Goal: Transaction & Acquisition: Purchase product/service

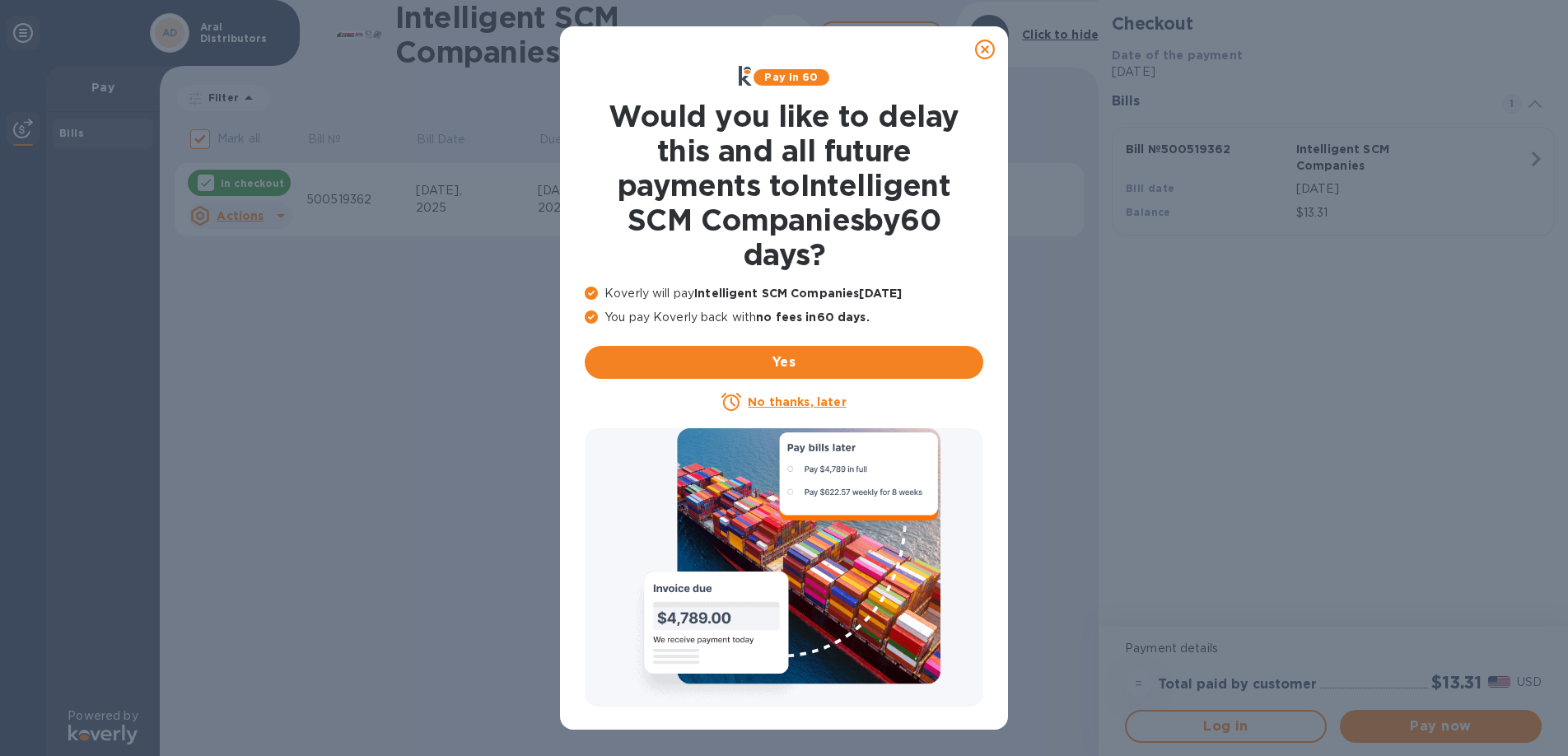
click at [816, 402] on u "No thanks, later" at bounding box center [796, 401] width 98 height 13
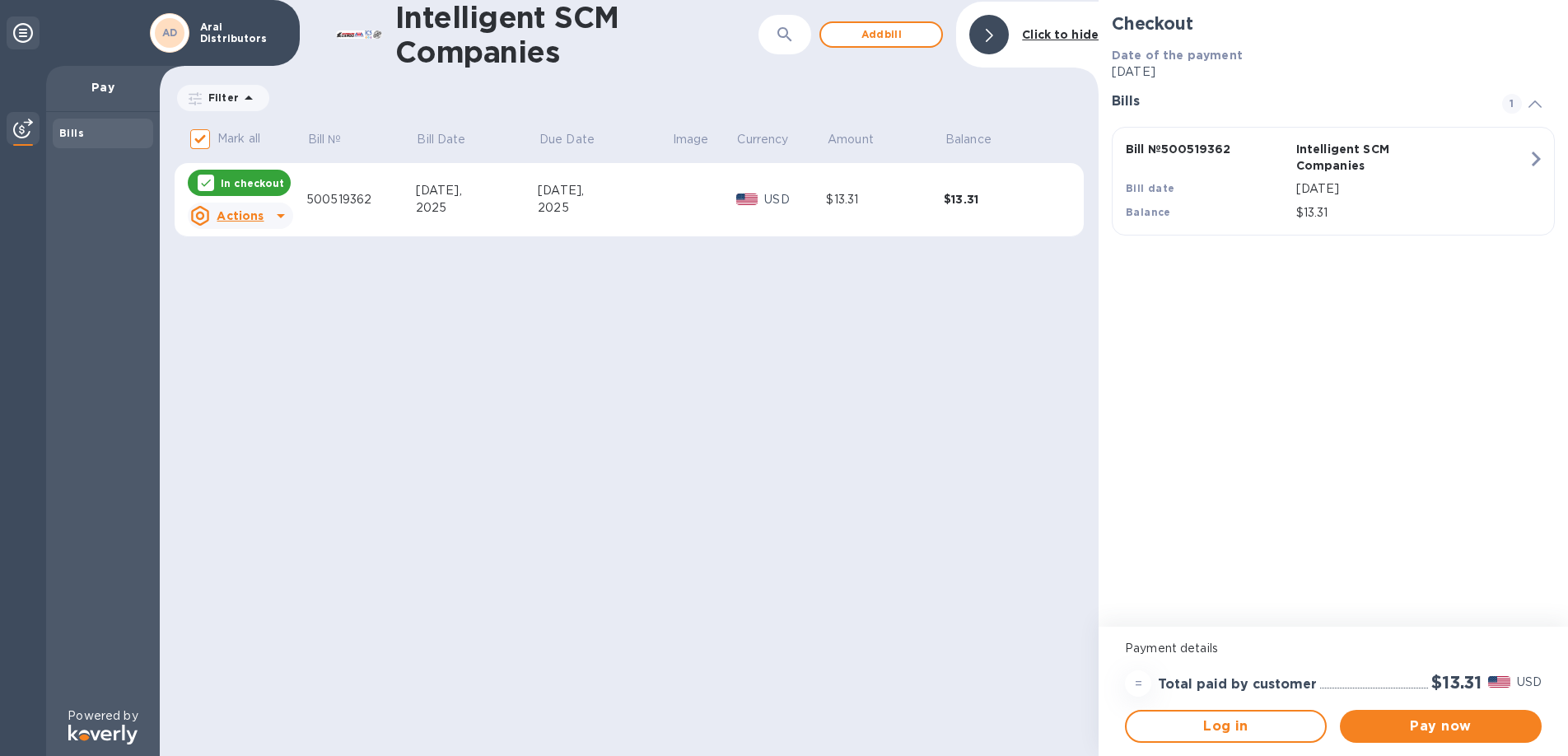
click at [281, 220] on icon at bounding box center [281, 215] width 20 height 20
click at [245, 286] on b "Open bill" at bounding box center [262, 282] width 55 height 13
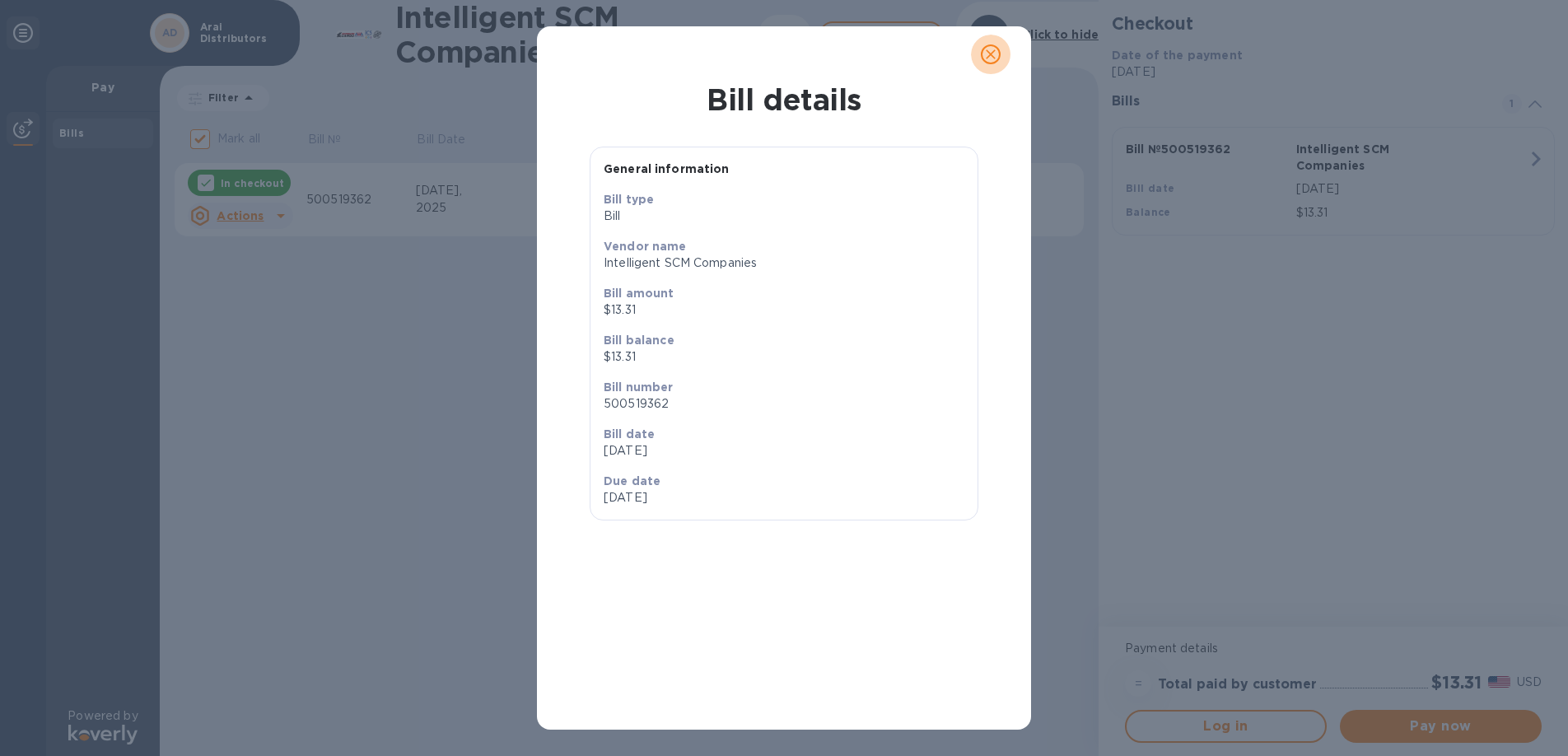
click at [983, 56] on icon "close" at bounding box center [991, 54] width 17 height 17
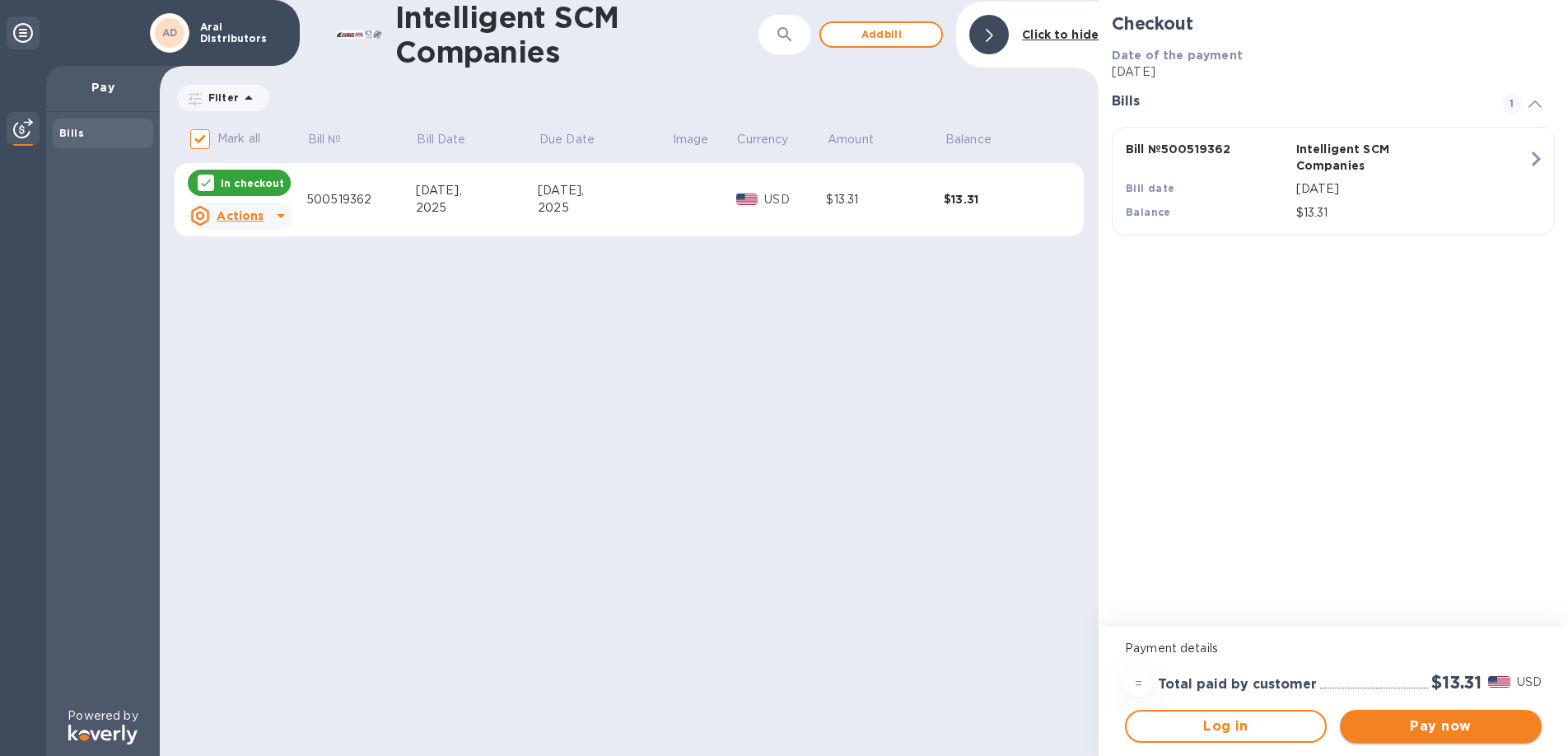
click at [1407, 724] on span "Pay now" at bounding box center [1440, 726] width 175 height 20
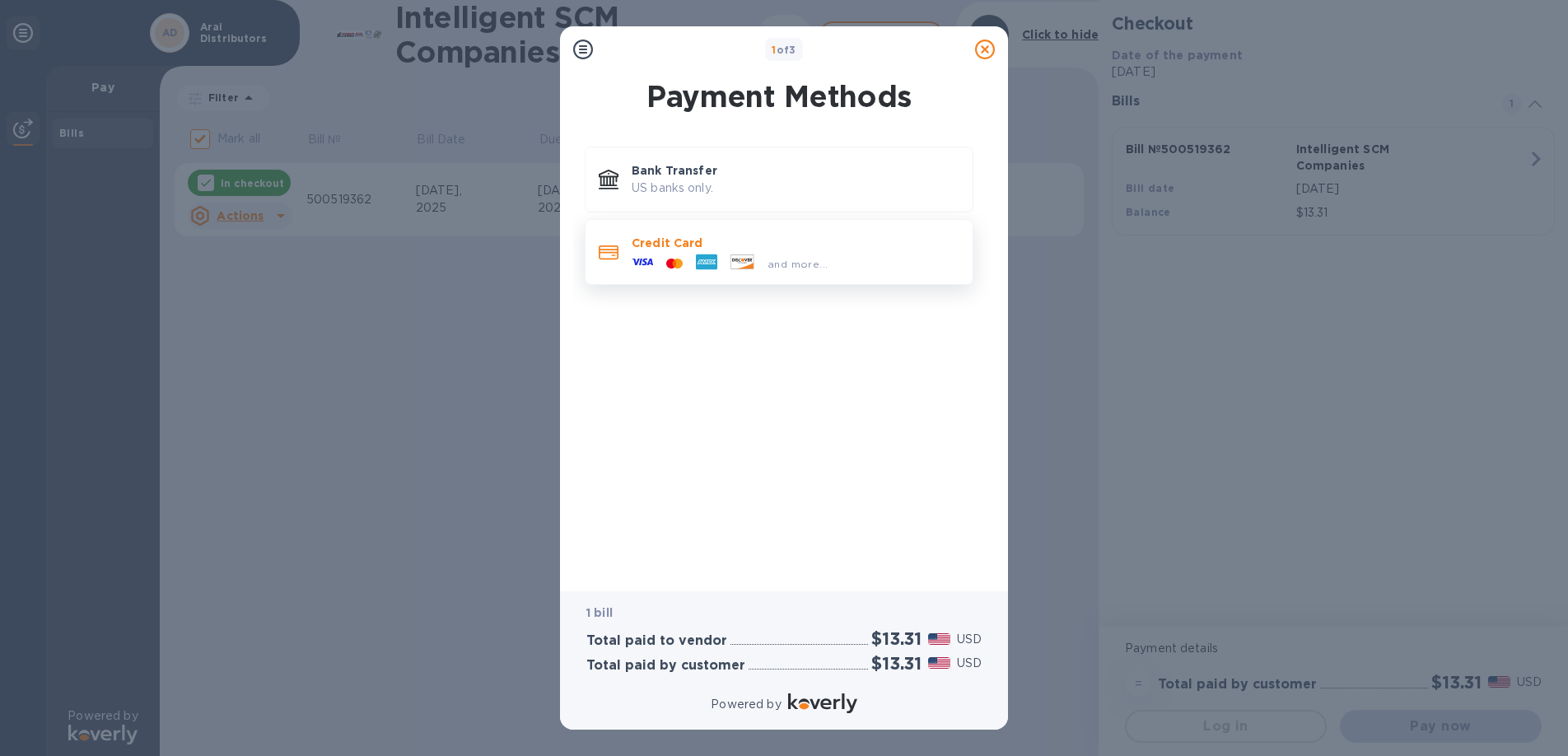
click at [802, 265] on span "and more..." at bounding box center [797, 264] width 60 height 12
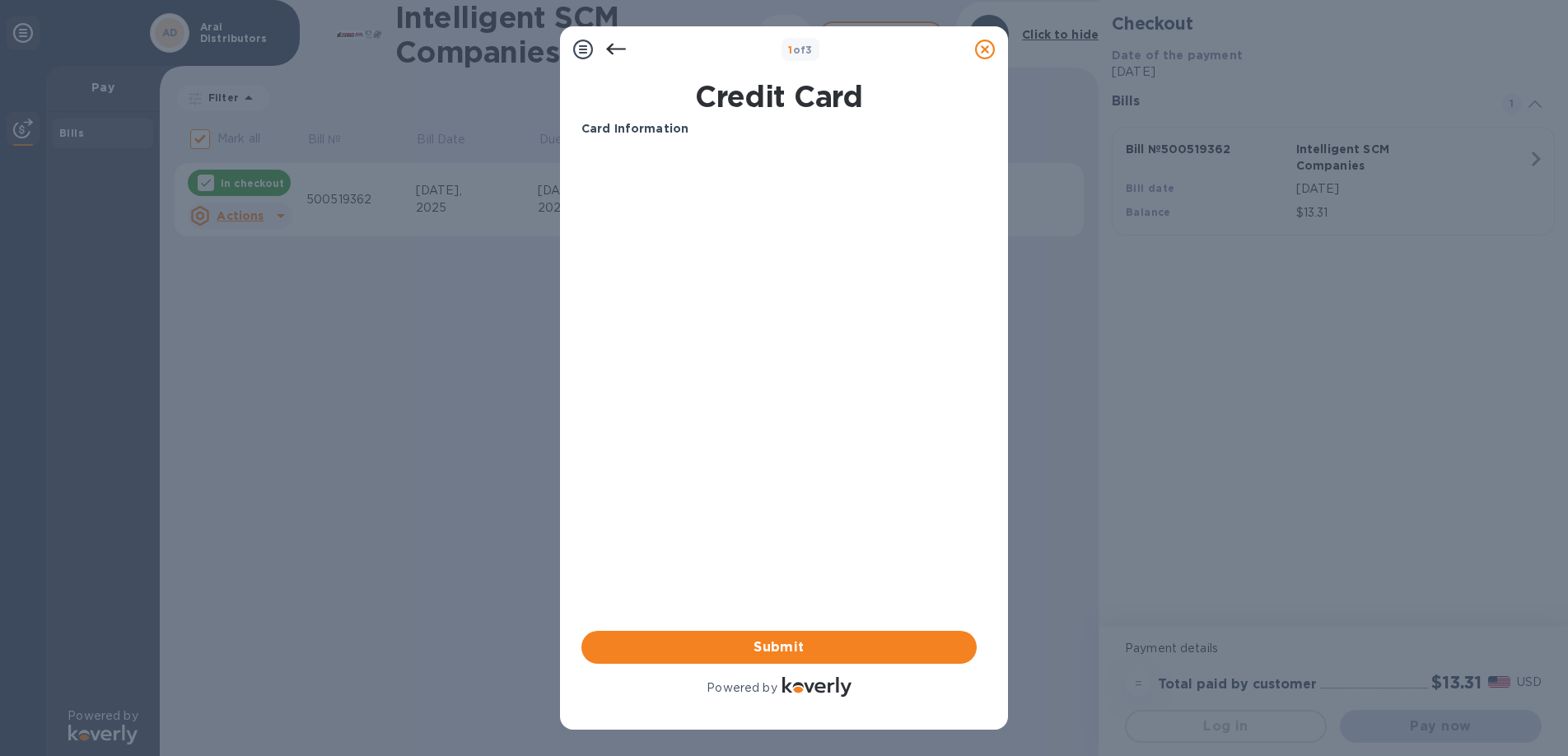
click at [640, 130] on b "Card Information" at bounding box center [635, 127] width 107 height 13
click at [707, 130] on p "Card Information" at bounding box center [779, 128] width 395 height 17
click at [708, 127] on p "Card Information" at bounding box center [779, 128] width 395 height 17
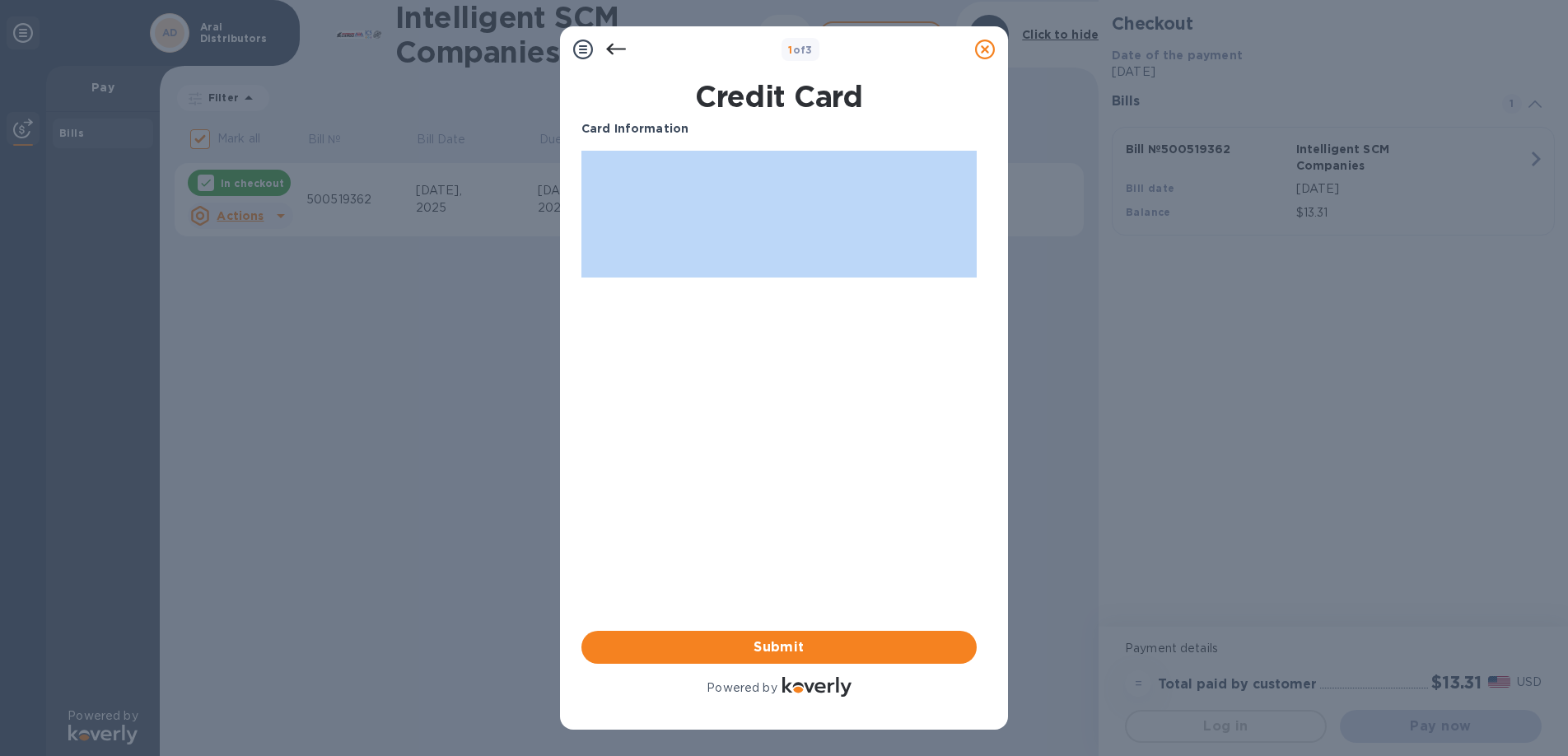
click at [708, 127] on p "Card Information" at bounding box center [779, 128] width 395 height 17
click at [745, 654] on span "Submit" at bounding box center [779, 647] width 369 height 20
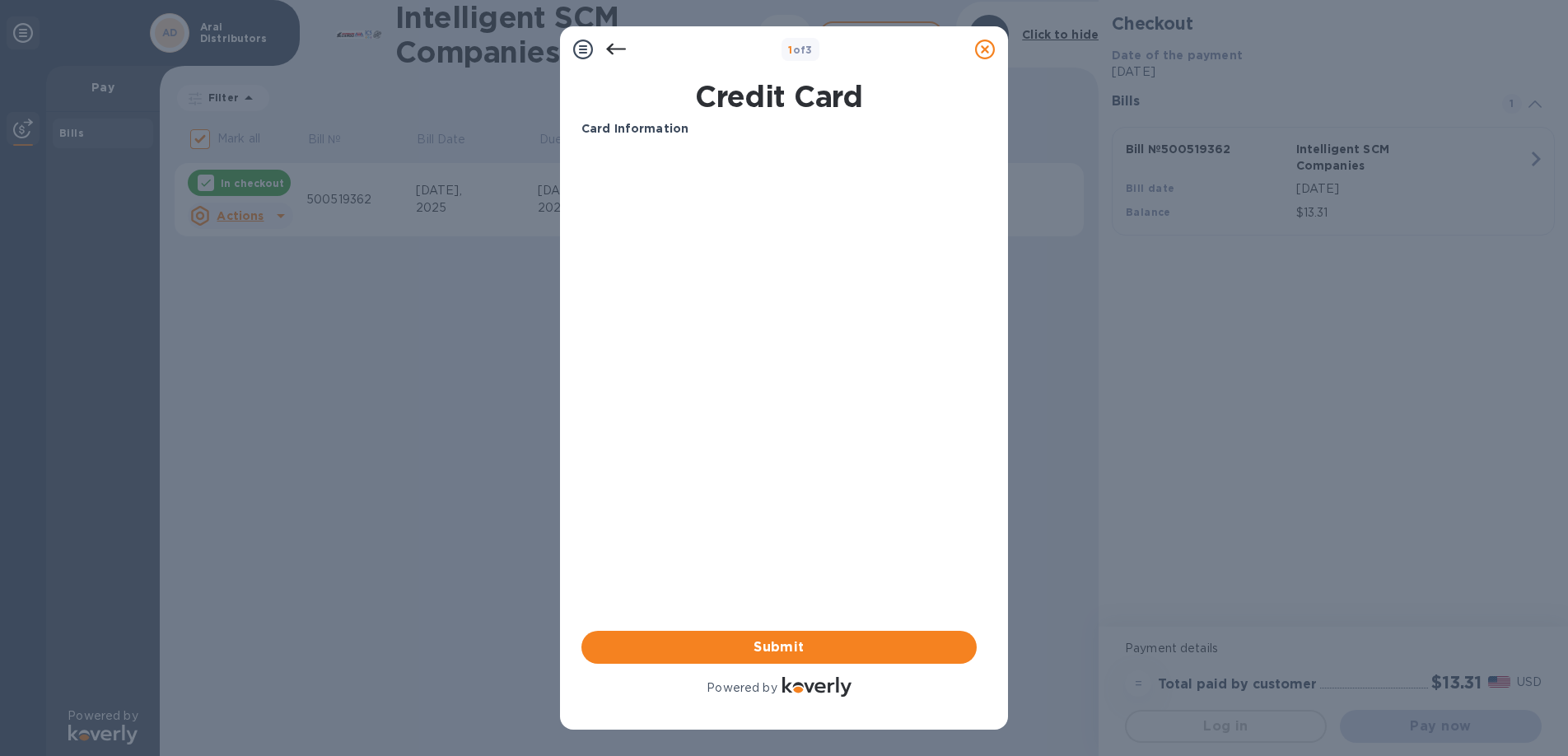
click at [672, 124] on b "Card Information" at bounding box center [635, 127] width 107 height 13
click at [721, 121] on p "Card Information" at bounding box center [779, 128] width 395 height 17
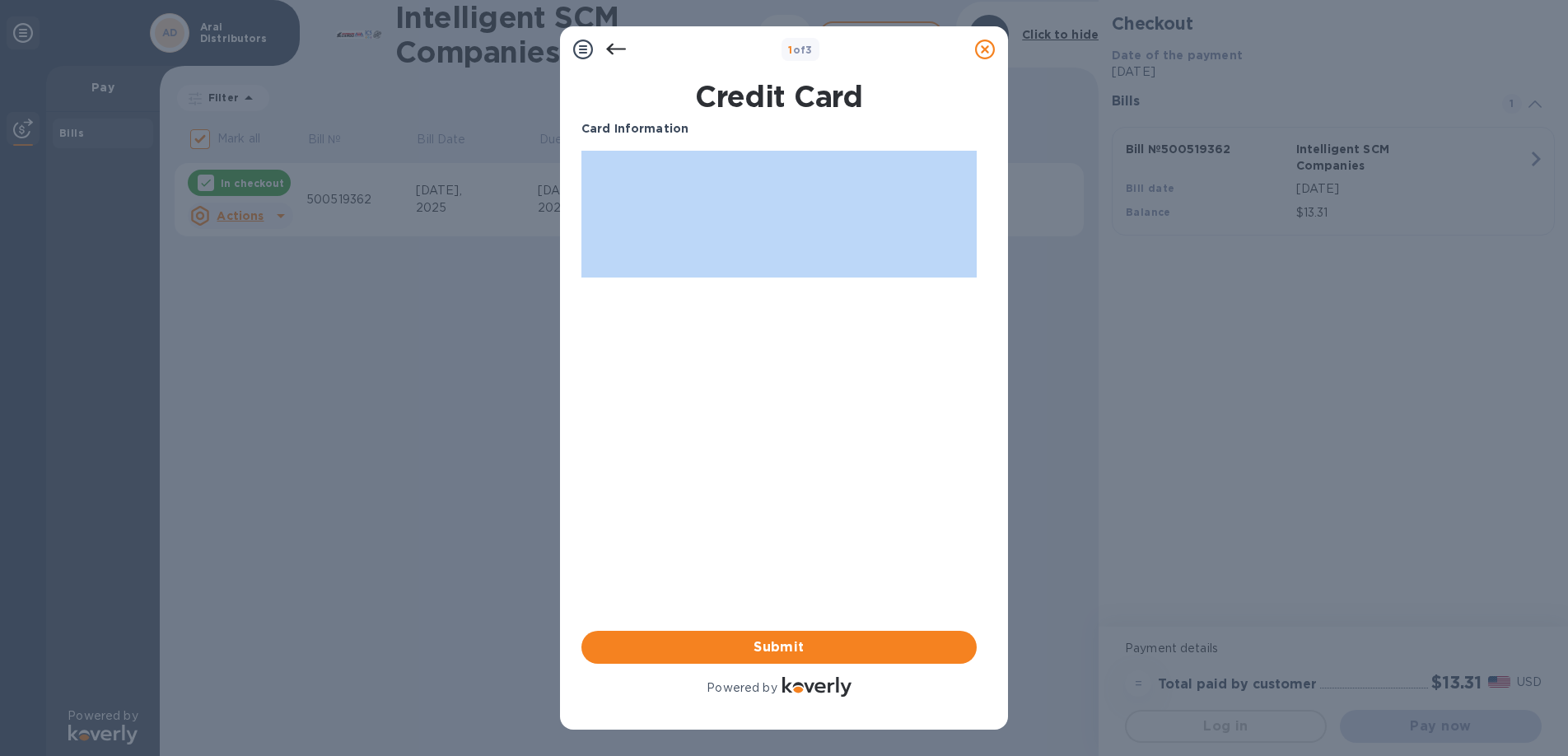
click at [721, 121] on p "Card Information" at bounding box center [779, 128] width 395 height 17
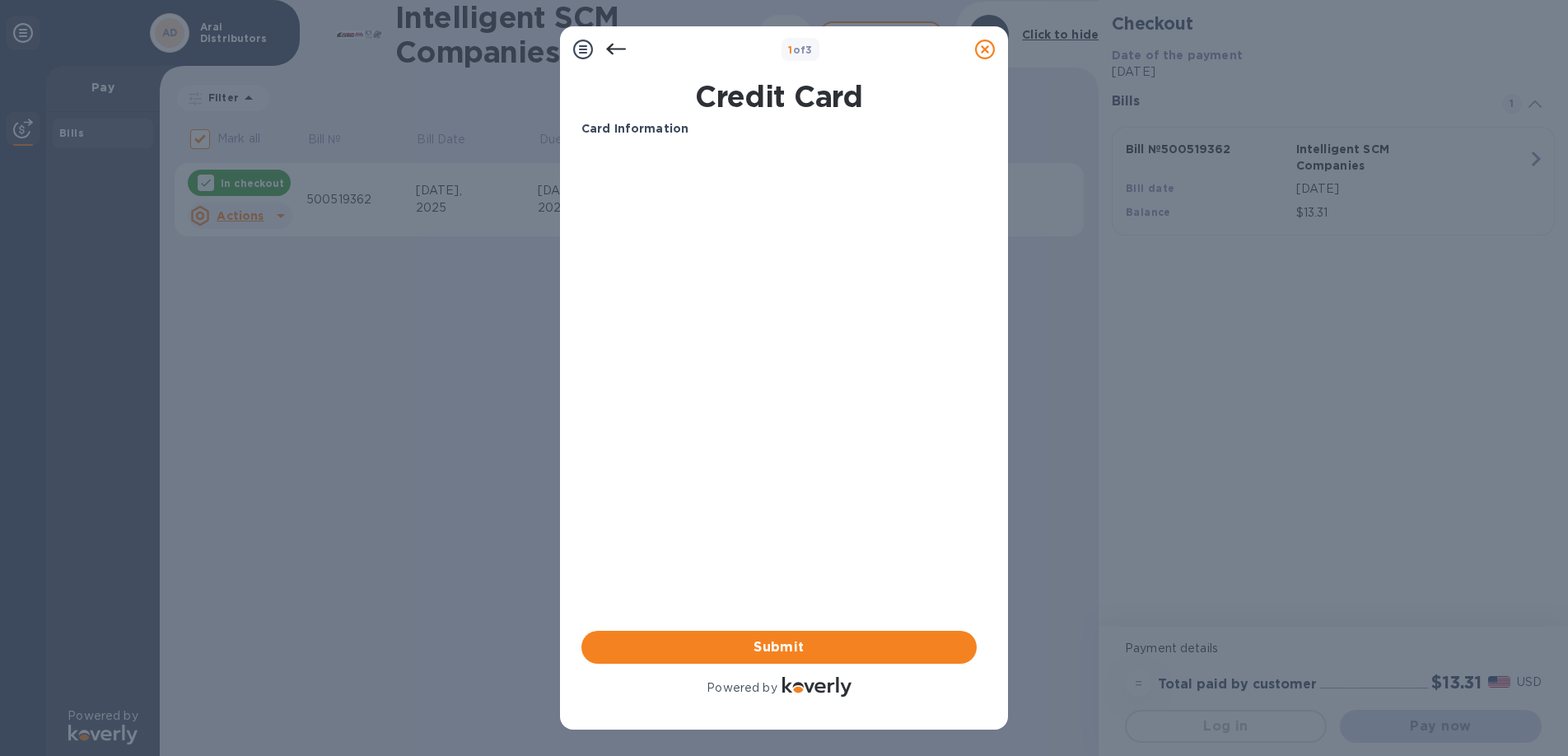
click at [806, 86] on h1 "Credit Card" at bounding box center [779, 96] width 408 height 35
click at [806, 91] on h1 "Credit Card" at bounding box center [779, 96] width 408 height 35
click at [659, 140] on div "Card Information" at bounding box center [779, 128] width 408 height 31
click at [653, 140] on div "Card Information" at bounding box center [779, 128] width 408 height 31
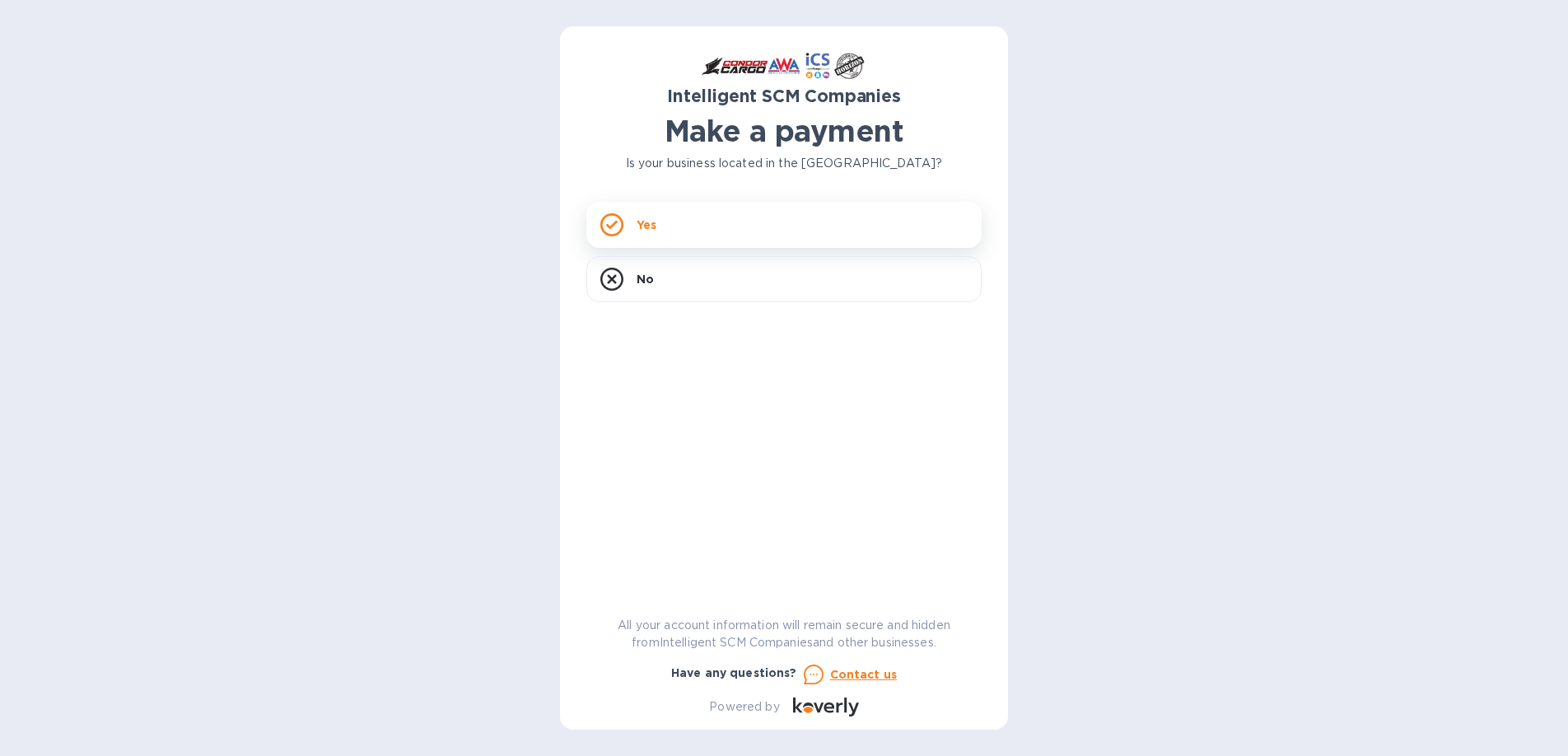
click at [679, 224] on div "Yes" at bounding box center [784, 224] width 395 height 46
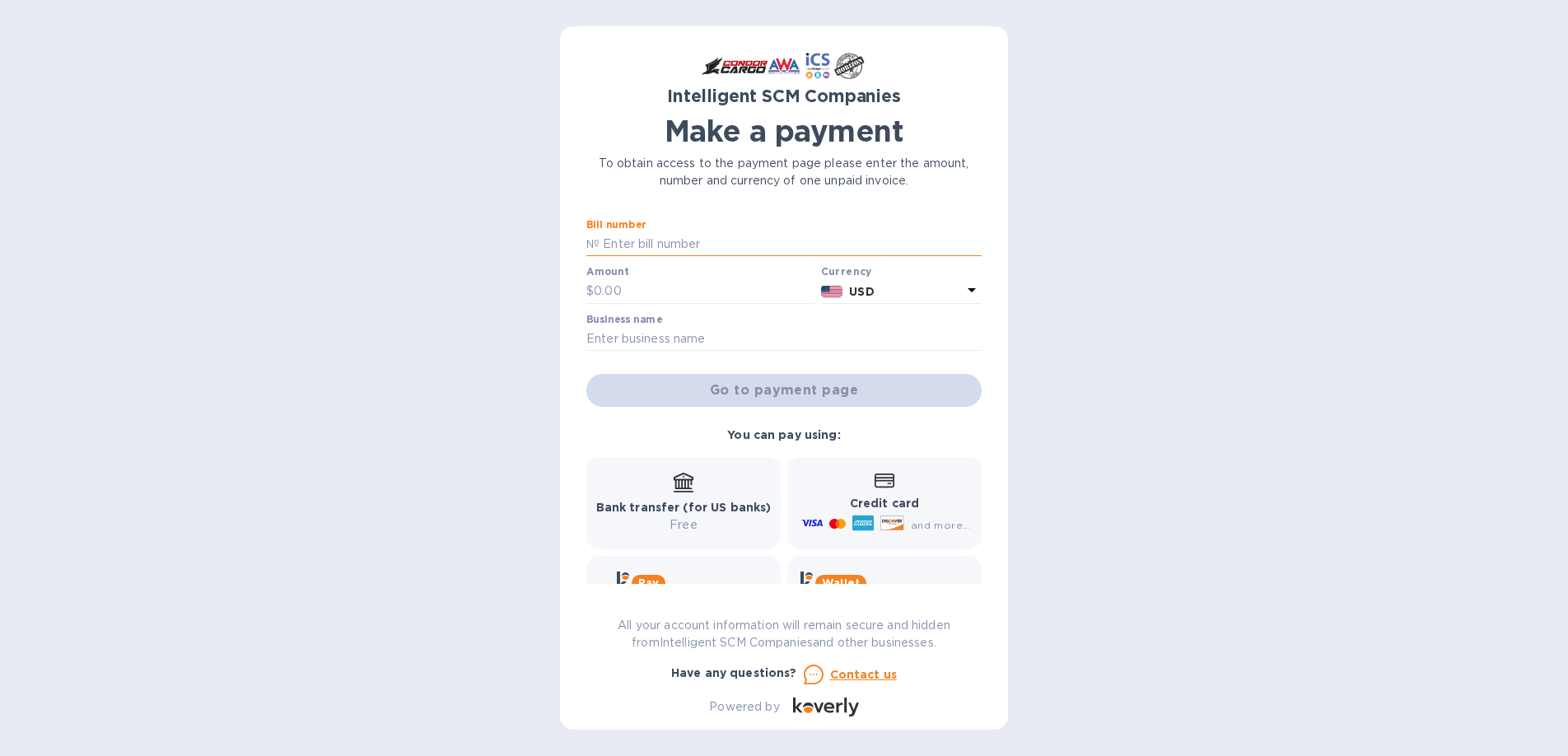
click at [660, 245] on input "text" at bounding box center [791, 244] width 383 height 25
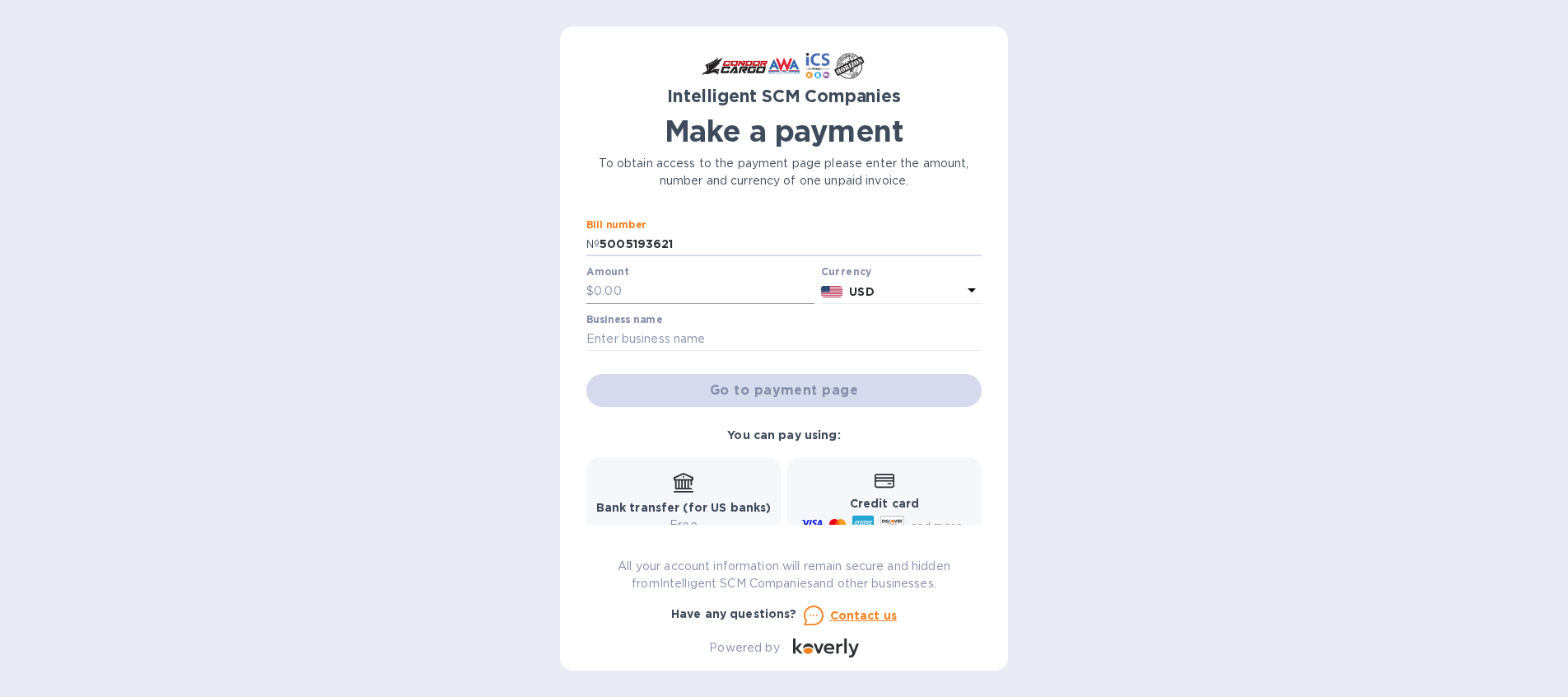
type input "5005193621"
click at [591, 290] on p "$" at bounding box center [589, 291] width 7 height 17
click at [588, 295] on p "$" at bounding box center [589, 291] width 7 height 17
click at [615, 296] on input "text" at bounding box center [704, 291] width 220 height 25
type input "13.31"
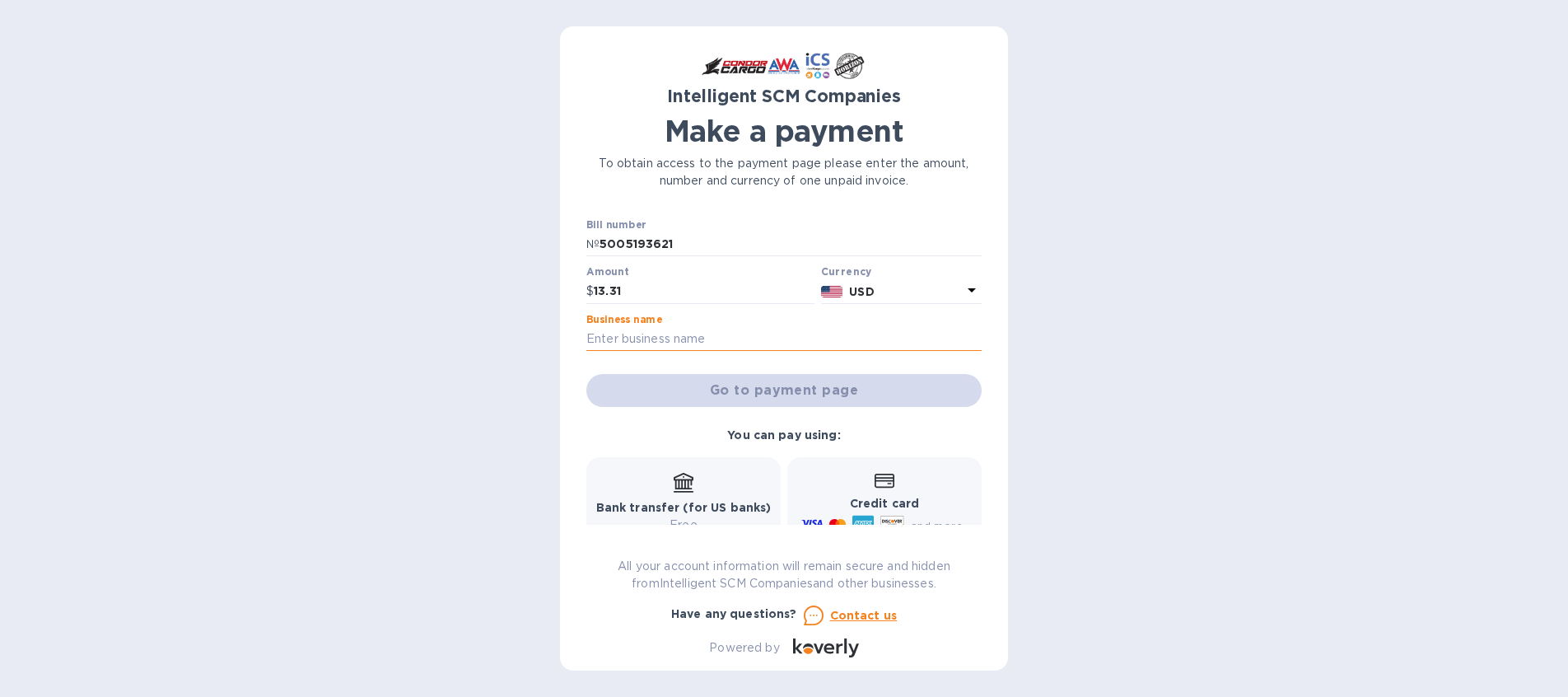
click at [642, 343] on input "text" at bounding box center [784, 339] width 395 height 25
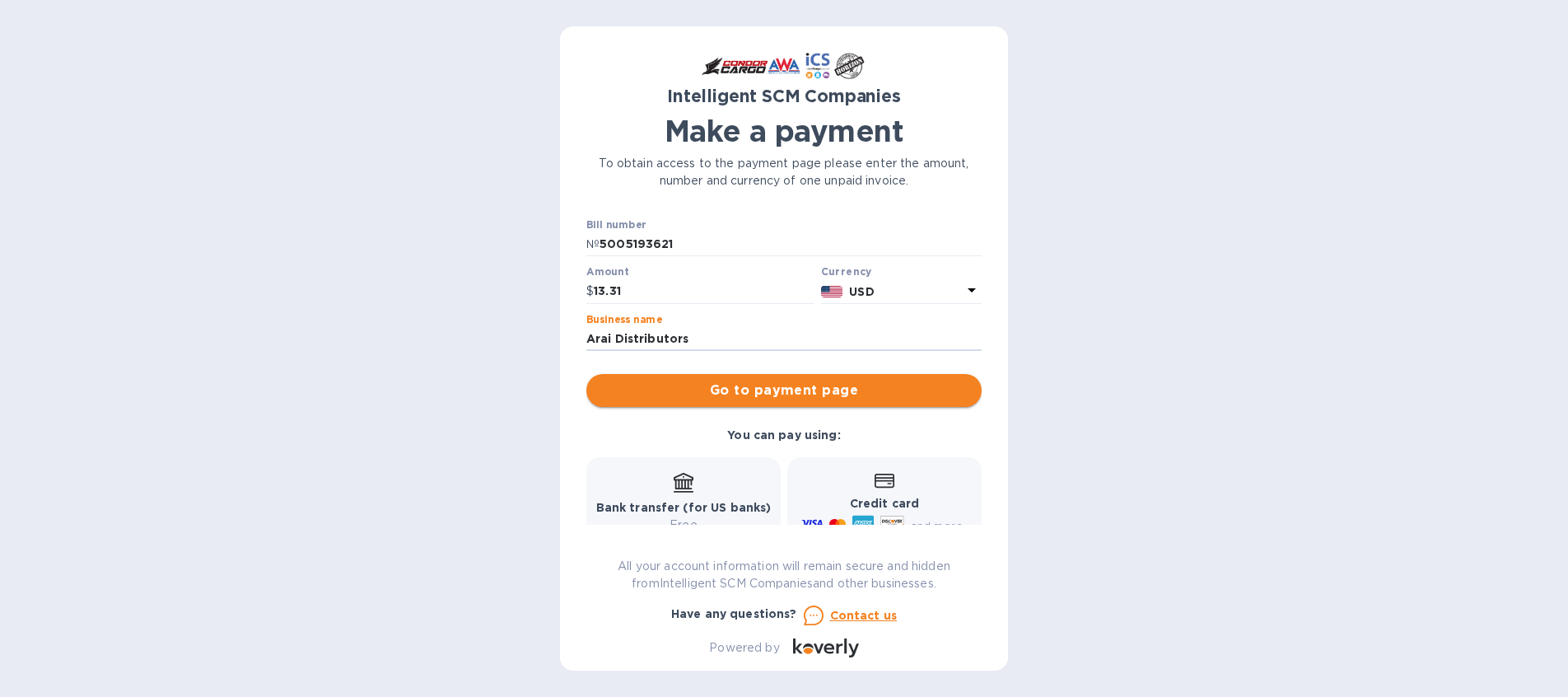
type input "Arai Distributors"
click at [794, 395] on span "Go to payment page" at bounding box center [784, 391] width 369 height 20
